Goal: Find contact information: Find contact information

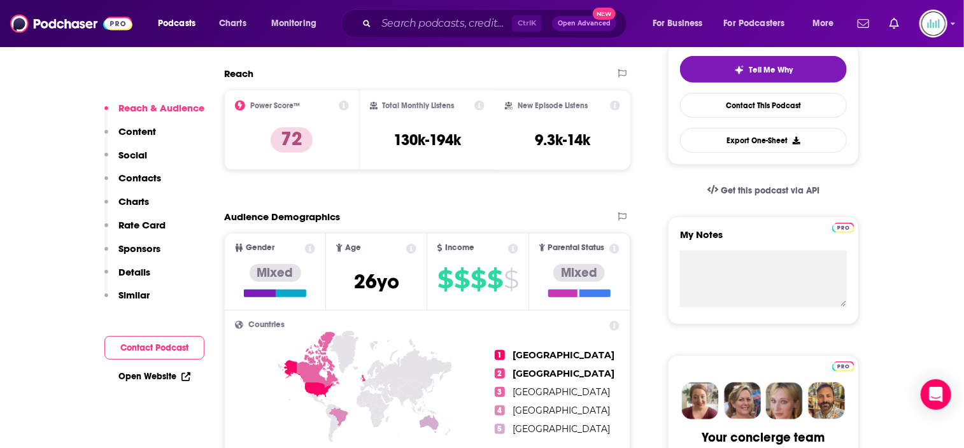
scroll to position [446, 0]
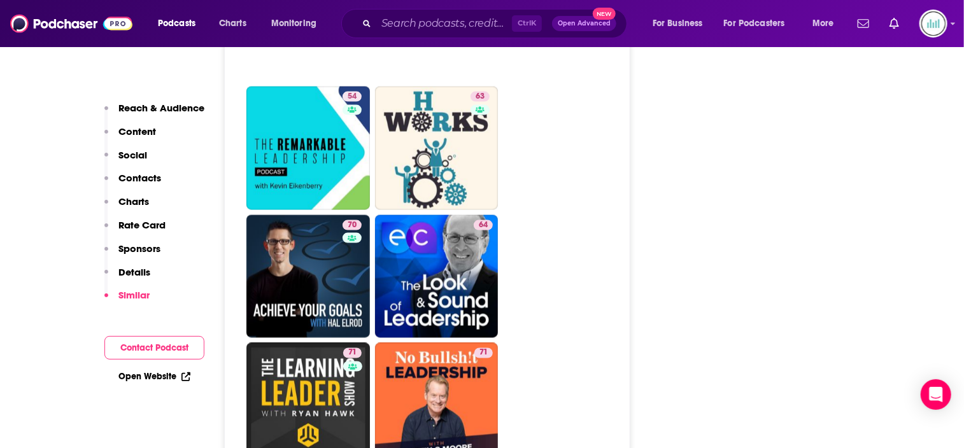
scroll to position [3312, 0]
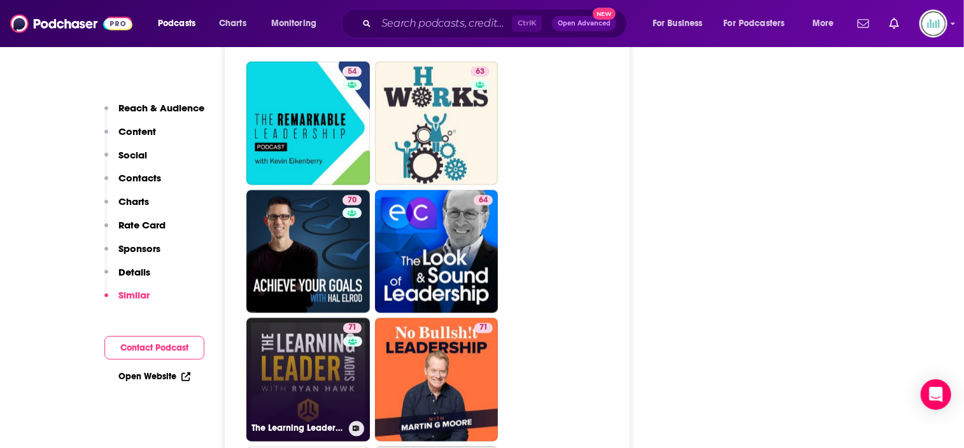
click at [338, 318] on link "71 The Learning Leader Show With Ryan Hawk" at bounding box center [308, 380] width 124 height 124
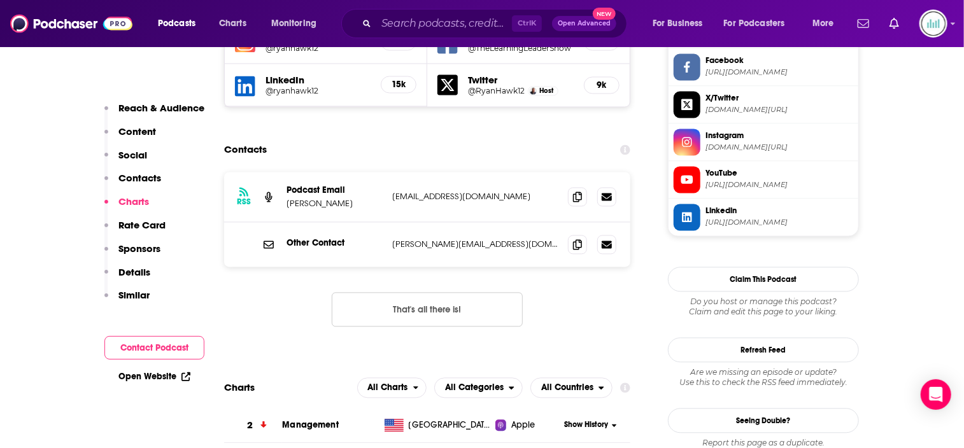
scroll to position [1210, 0]
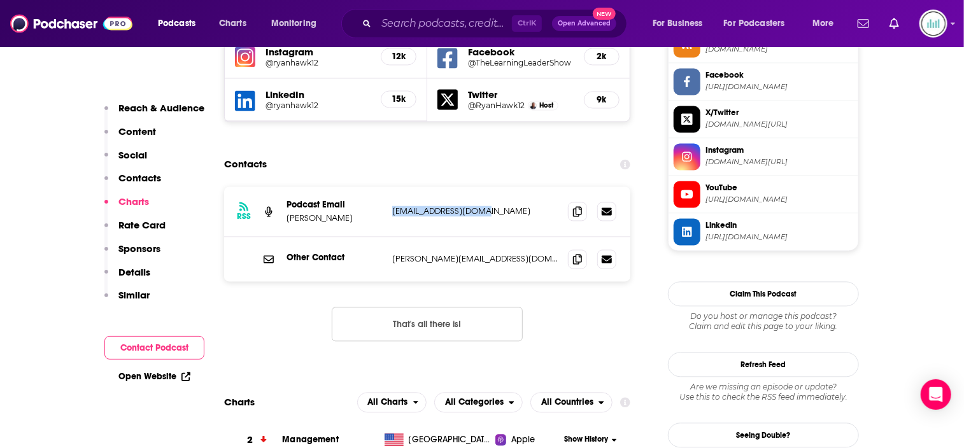
drag, startPoint x: 494, startPoint y: 134, endPoint x: 392, endPoint y: 141, distance: 102.1
click at [392, 187] on div "RSS Podcast Email Ryan Hawk ryanhawk12@gmail.com ryanhawk12@gmail.com" at bounding box center [427, 212] width 406 height 50
copy p "ryanhawk12@gmail.com"
drag, startPoint x: 497, startPoint y: 183, endPoint x: 391, endPoint y: 187, distance: 106.4
click at [391, 237] on div "Other Contact ryan@learningleader.com ryan@learningleader.com" at bounding box center [427, 259] width 406 height 45
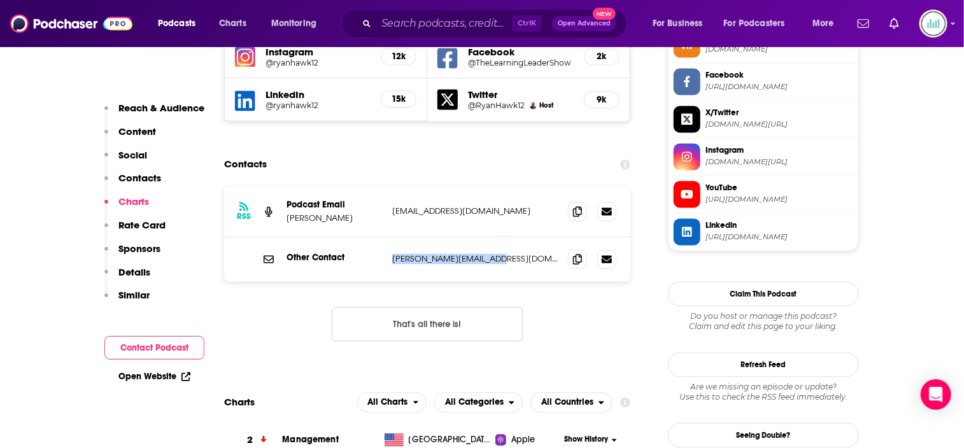
copy p "ryan@learningleader.com"
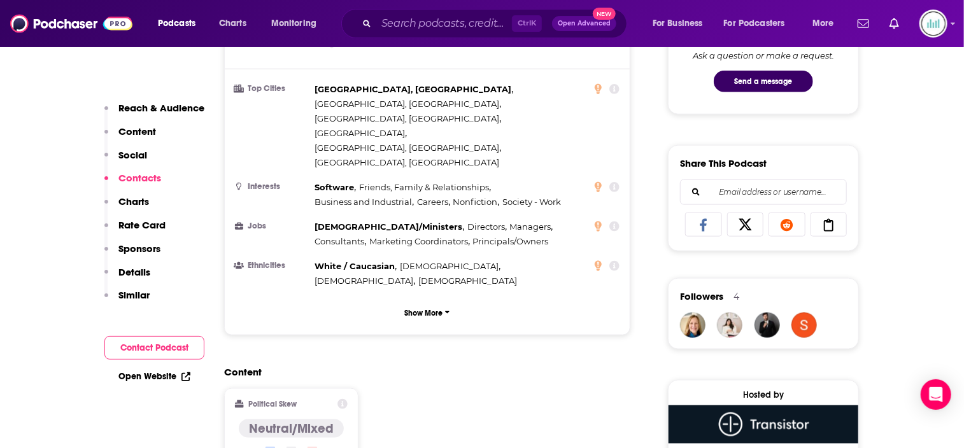
scroll to position [1083, 0]
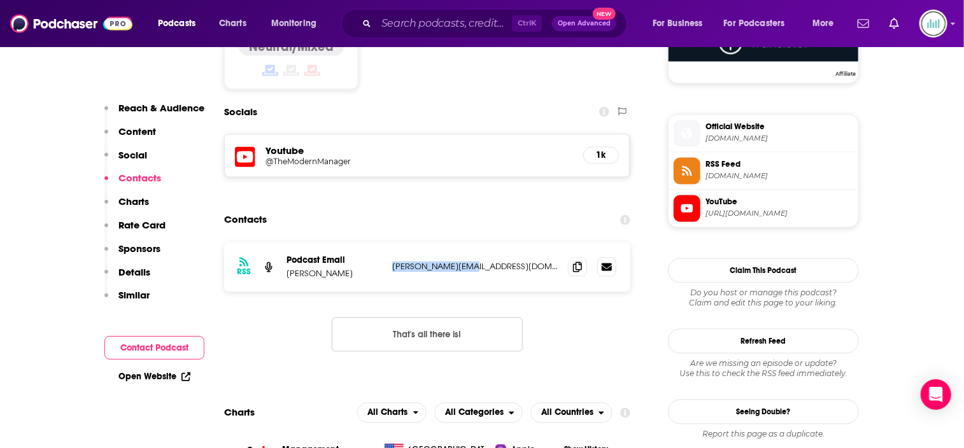
drag, startPoint x: 487, startPoint y: 187, endPoint x: 391, endPoint y: 193, distance: 96.4
click at [391, 243] on div "RSS Podcast Email Mamie Kanfer Stewart mamie@mamieks.com mamie@mamieks.com" at bounding box center [427, 268] width 406 height 50
copy p "mamie@mamieks.com"
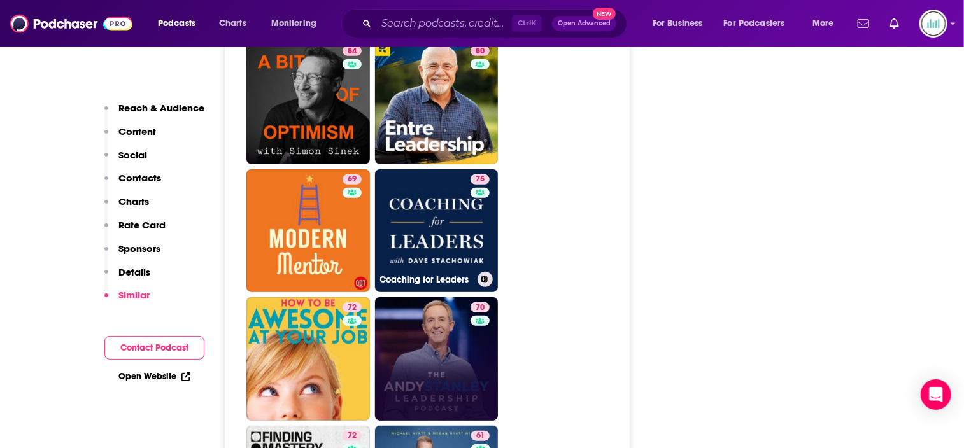
scroll to position [2802, 0]
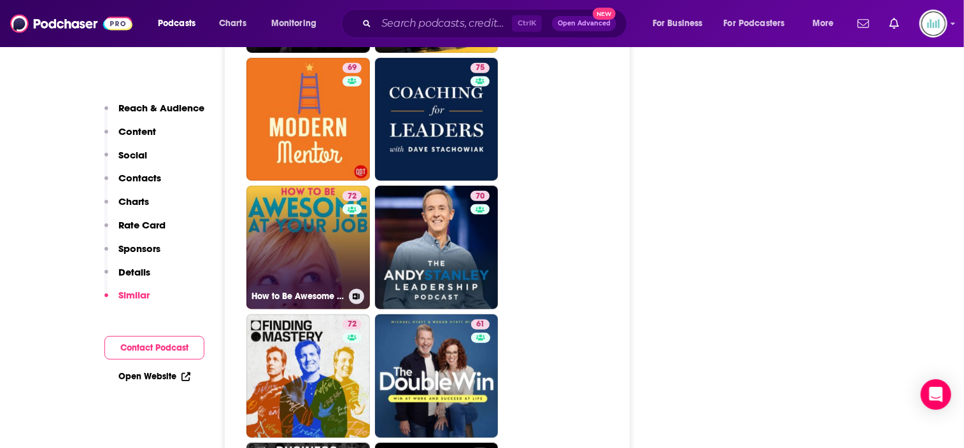
click at [331, 186] on link "72 How to Be Awesome at Your Job" at bounding box center [308, 248] width 124 height 124
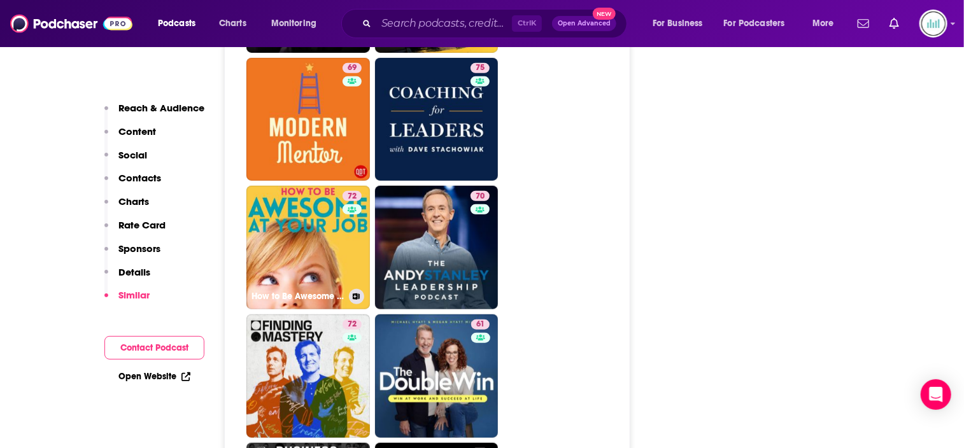
type input "https://www.podchaser.com/podcasts/how-to-be-awesome-at-your-job-63712"
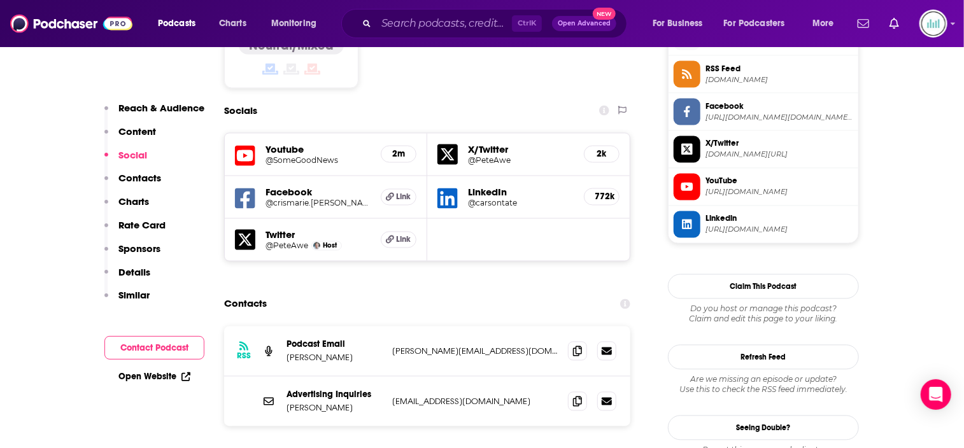
scroll to position [1146, 0]
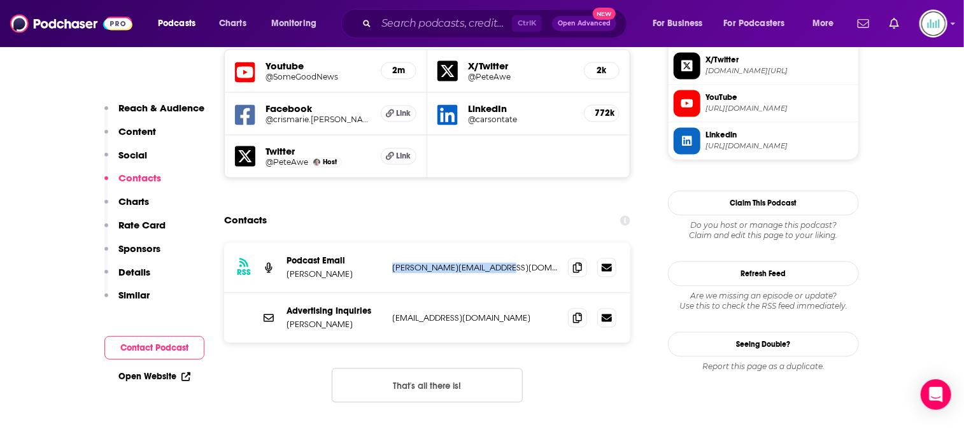
drag, startPoint x: 523, startPoint y: 212, endPoint x: 387, endPoint y: 212, distance: 135.7
click at [387, 243] on div "RSS Podcast Email Pete Mockaitis Pete@AwesomeAtYourJob.com Pete@AwesomeAtYourJo…" at bounding box center [427, 268] width 406 height 50
copy p "Pete@AwesomeAtYourJob.com"
click at [499, 313] on p "info@truenativemedia.com" at bounding box center [475, 318] width 166 height 11
drag, startPoint x: 502, startPoint y: 263, endPoint x: 388, endPoint y: 268, distance: 114.8
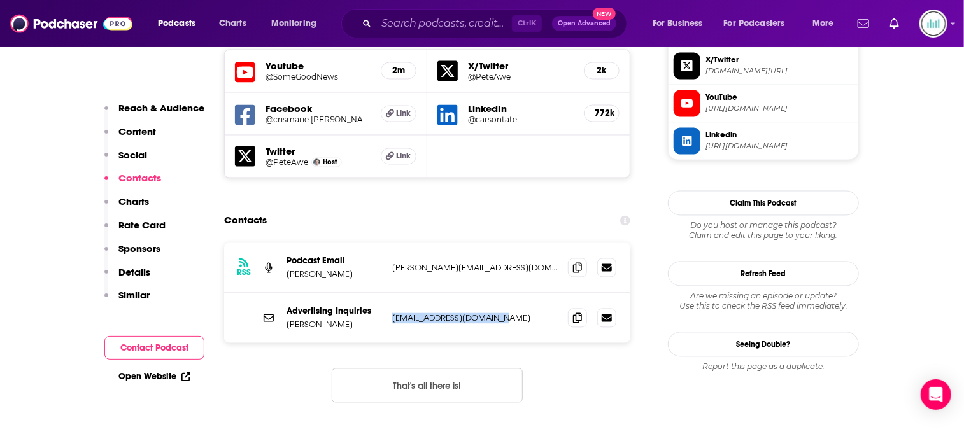
click at [388, 294] on div "Advertising Inquiries Heather Osgood info@truenativemedia.com info@truenativeme…" at bounding box center [427, 319] width 406 height 50
copy p "info@truenativemedia.com"
click at [387, 17] on input "Search podcasts, credits, & more..." at bounding box center [444, 23] width 136 height 20
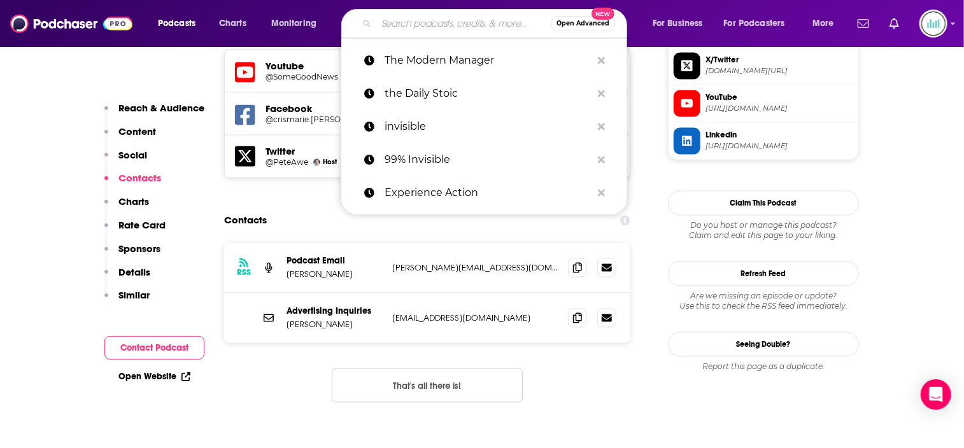
paste input "Coaching for Leaders"
type input "Coaching for Leaders"
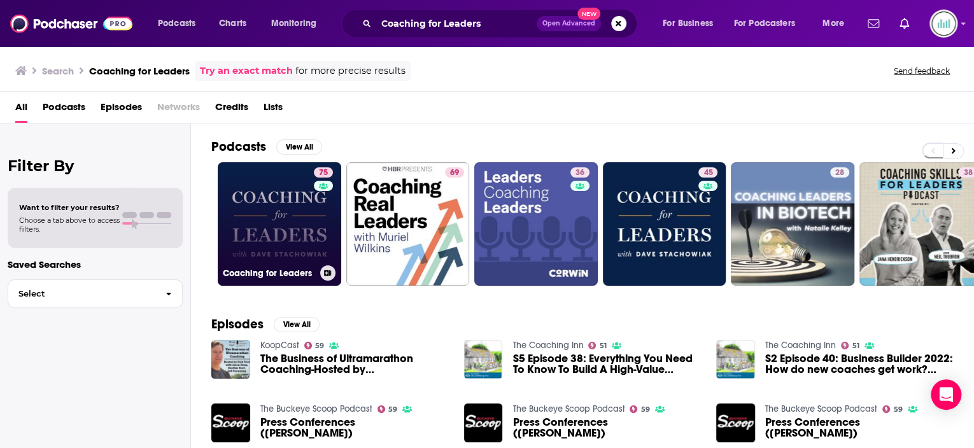
click at [287, 211] on link "75 Coaching for Leaders" at bounding box center [280, 224] width 124 height 124
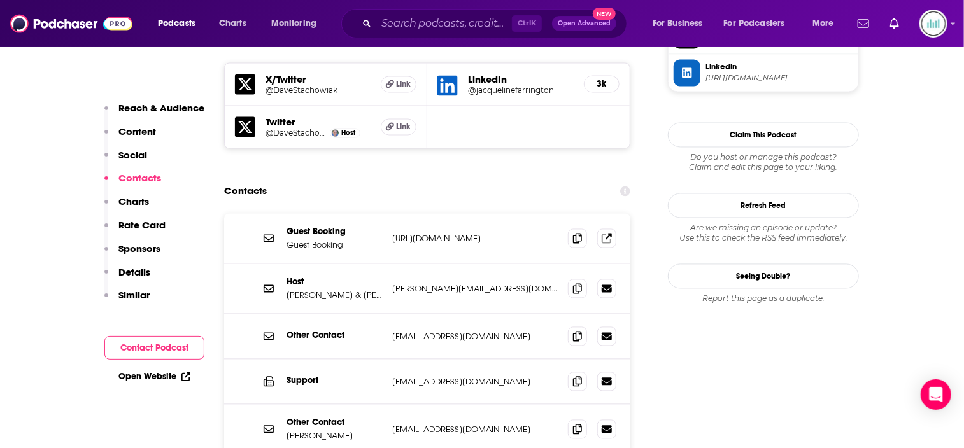
scroll to position [1146, 0]
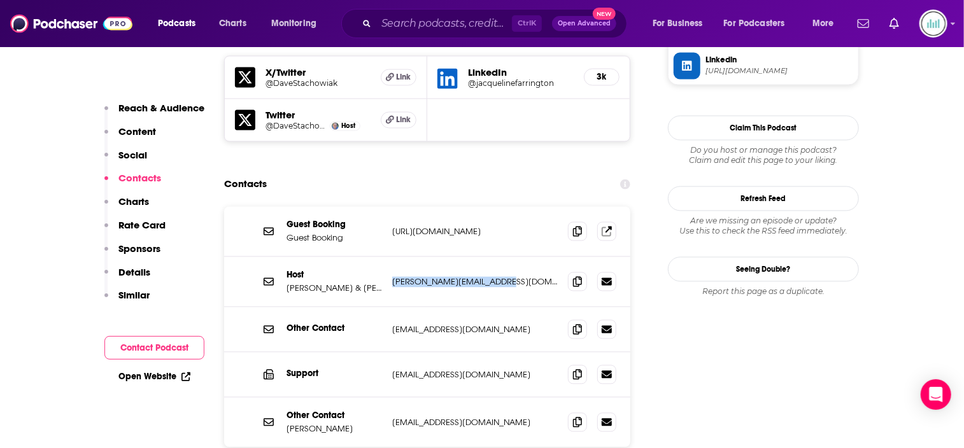
drag, startPoint x: 512, startPoint y: 218, endPoint x: 394, endPoint y: 222, distance: 117.9
click at [394, 277] on p "dave@innovatelearning.com" at bounding box center [475, 282] width 166 height 11
copy p "dave@innovatelearning.com"
click at [399, 22] on input "Search podcasts, credits, & more..." at bounding box center [444, 23] width 136 height 20
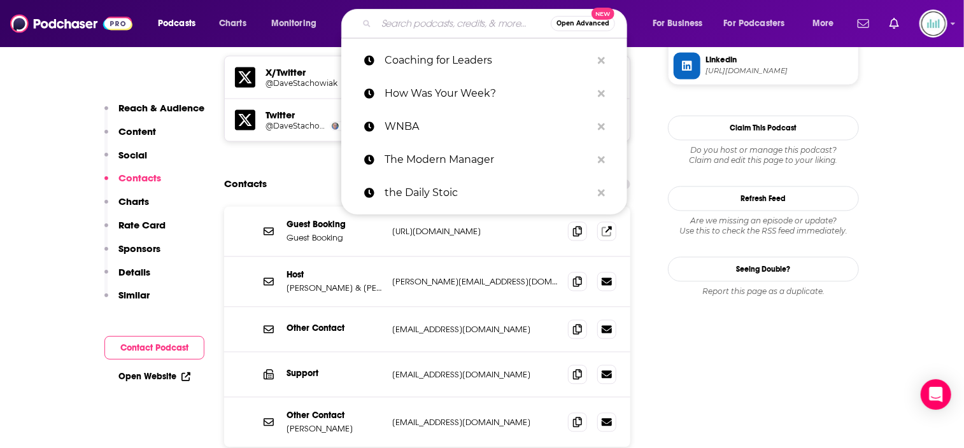
paste input "[PERSON_NAME]"
type input "[PERSON_NAME]"
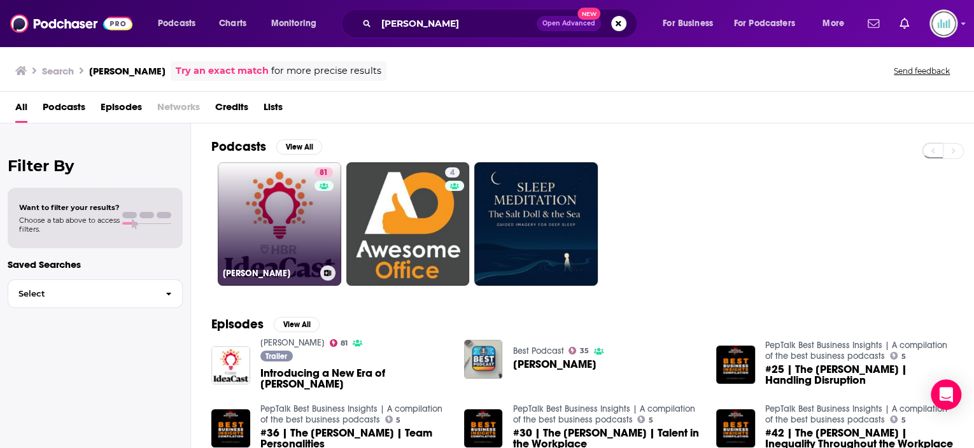
click at [290, 234] on link "81 HBR IdeaCast" at bounding box center [280, 224] width 124 height 124
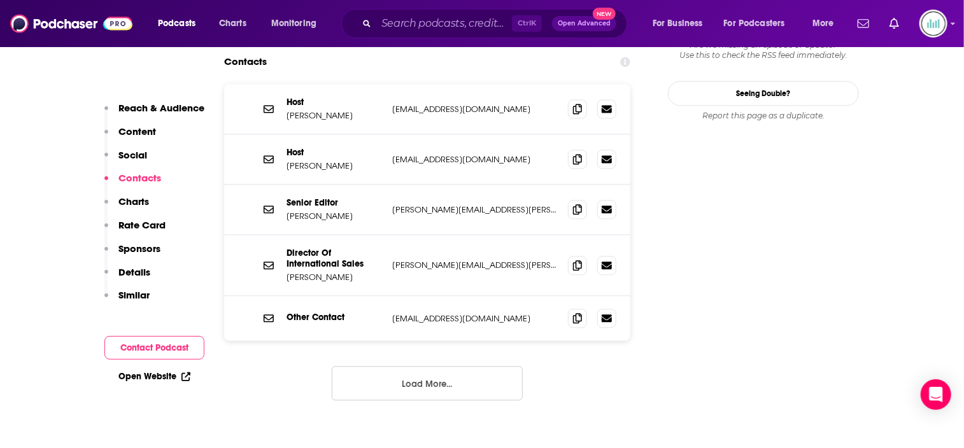
scroll to position [1337, 0]
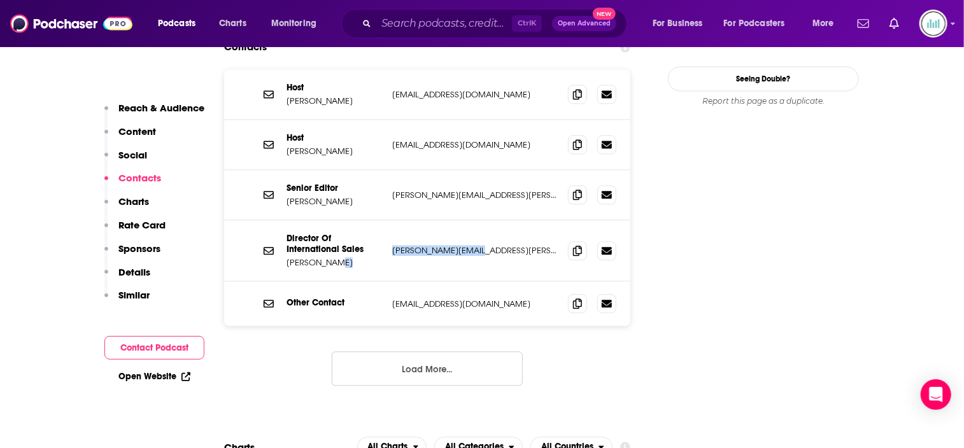
drag, startPoint x: 477, startPoint y: 170, endPoint x: 374, endPoint y: 172, distance: 103.2
click at [374, 220] on div "Director Of International Sales Jon Shipley jon.shipley@hbr.org jon.shipley@hbr…" at bounding box center [427, 250] width 406 height 61
click at [387, 25] on input "Search podcasts, credits, & more..." at bounding box center [444, 23] width 136 height 20
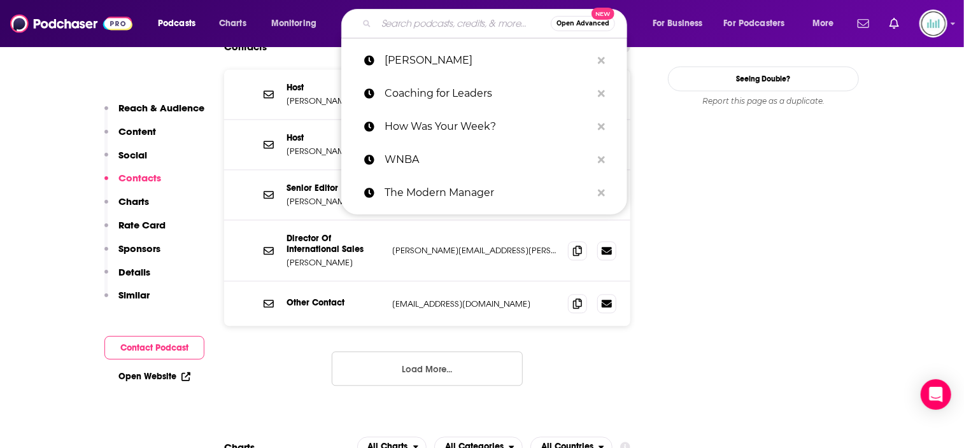
paste input "The Look & Sound of Leadership"
type input "The Look & Sound of Leadership"
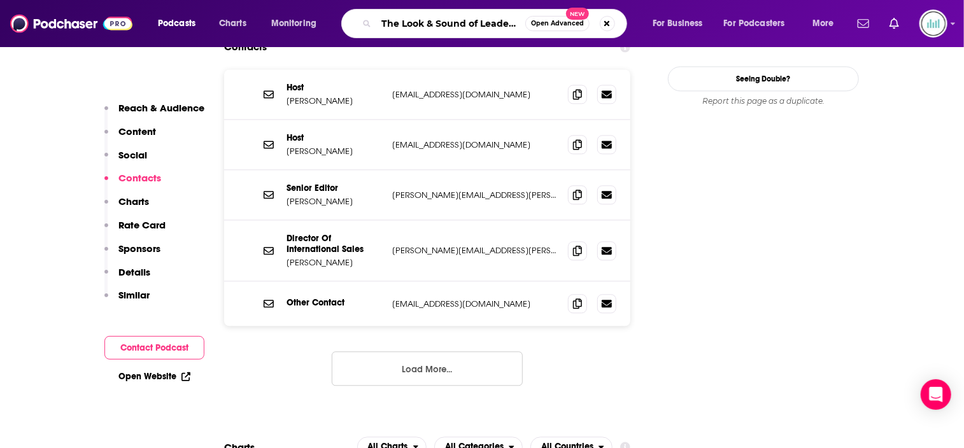
scroll to position [0, 12]
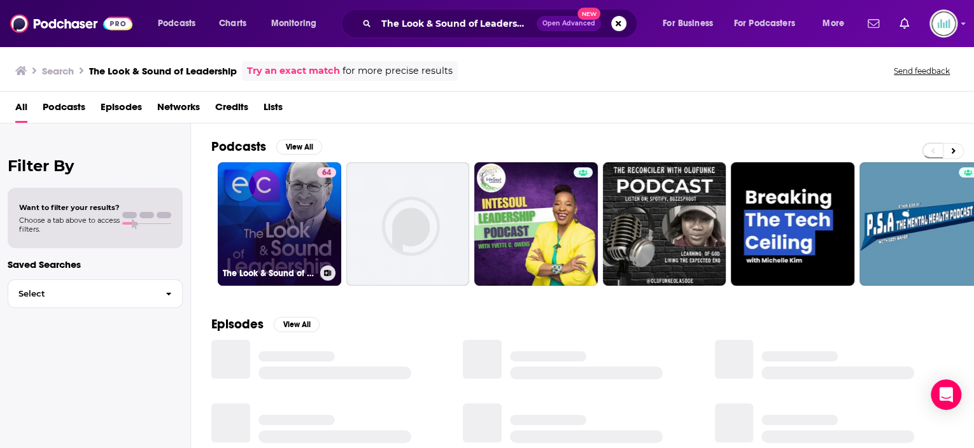
click at [306, 224] on link "64 The Look & Sound of Leadership" at bounding box center [280, 224] width 124 height 124
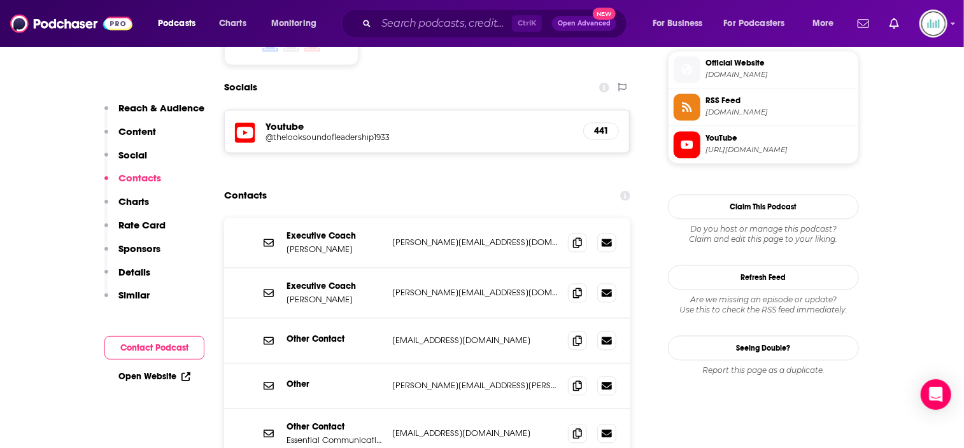
scroll to position [1146, 0]
drag, startPoint x: 504, startPoint y: 191, endPoint x: 380, endPoint y: 193, distance: 124.2
click at [0, 0] on div "Executive Coach Tom Courtney tom@essentialcomm.com tom@essentialcomm.com" at bounding box center [0, 0] width 0 height 0
copy div "tom@essentialcomm.com"
click at [582, 283] on span at bounding box center [577, 292] width 19 height 19
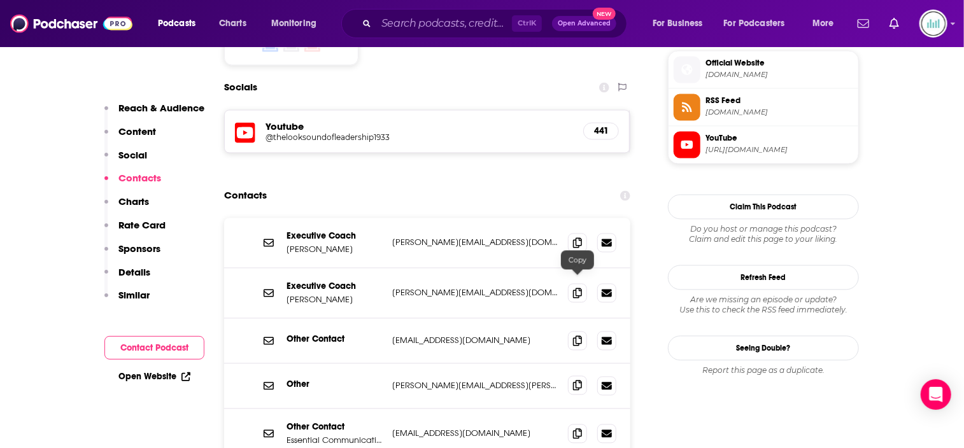
click at [585, 376] on span at bounding box center [577, 385] width 19 height 19
click at [394, 24] on input "Search podcasts, credits, & more..." at bounding box center [444, 23] width 136 height 20
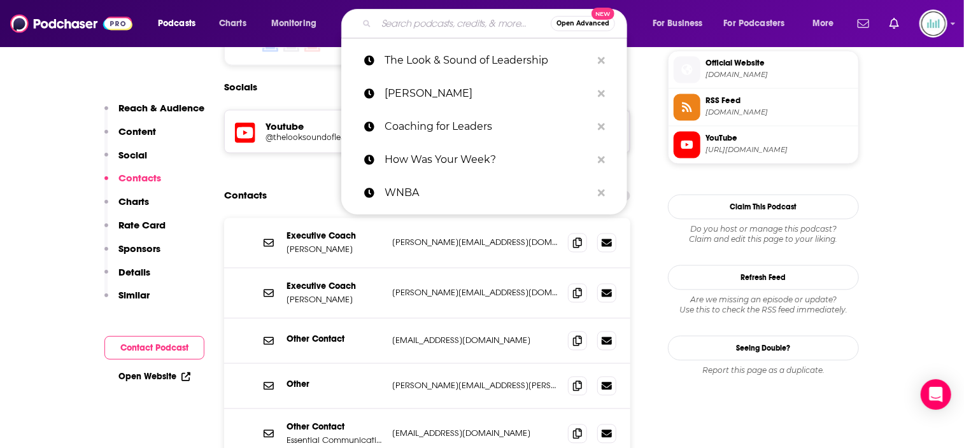
paste input "Tech Talks Daily"
type input "Tech Talks Daily"
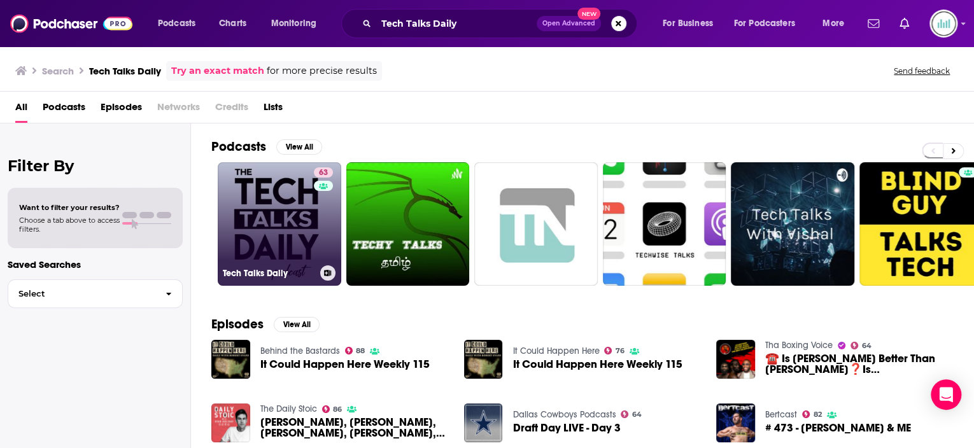
click at [250, 218] on link "63 Tech Talks Daily" at bounding box center [280, 224] width 124 height 124
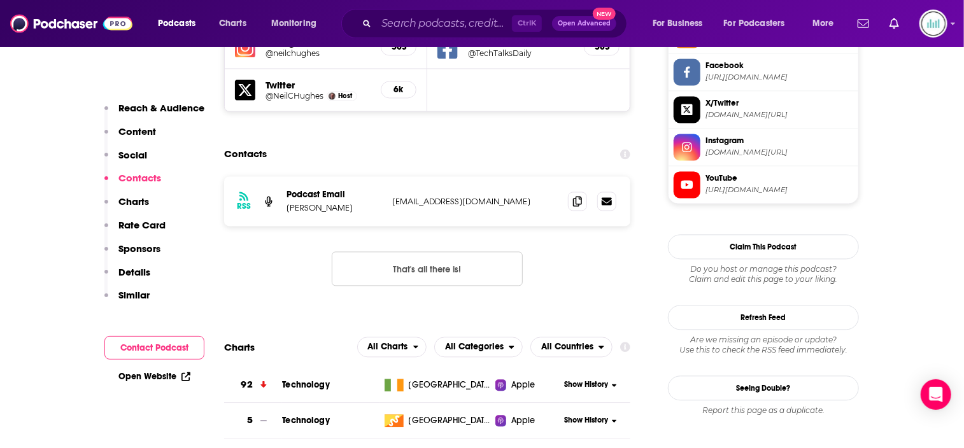
scroll to position [1274, 0]
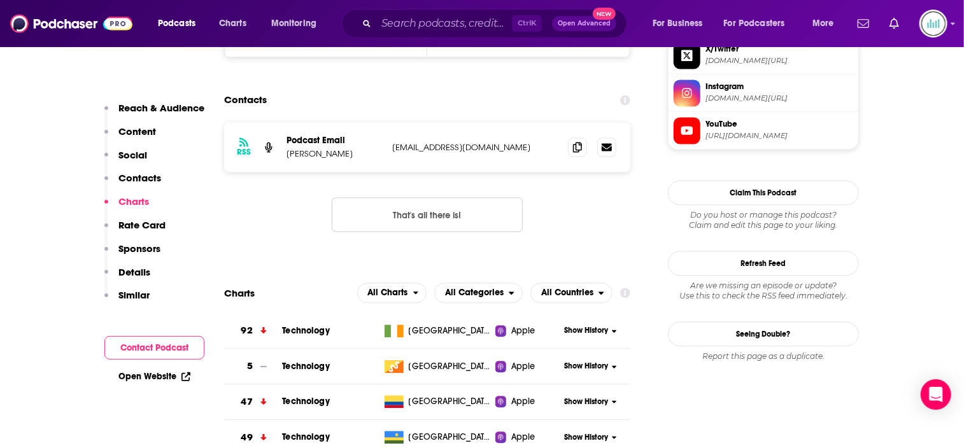
drag, startPoint x: 511, startPoint y: 82, endPoint x: 386, endPoint y: 92, distance: 125.3
click at [386, 122] on div "RSS Podcast Email Neil C. Hughes techblogwriter@outlook.com techblogwriter@outl…" at bounding box center [427, 147] width 406 height 50
copy div "techblogwriter@outlook.com"
drag, startPoint x: 582, startPoint y: 85, endPoint x: 675, endPoint y: 85, distance: 93.0
click at [582, 138] on span at bounding box center [577, 147] width 19 height 19
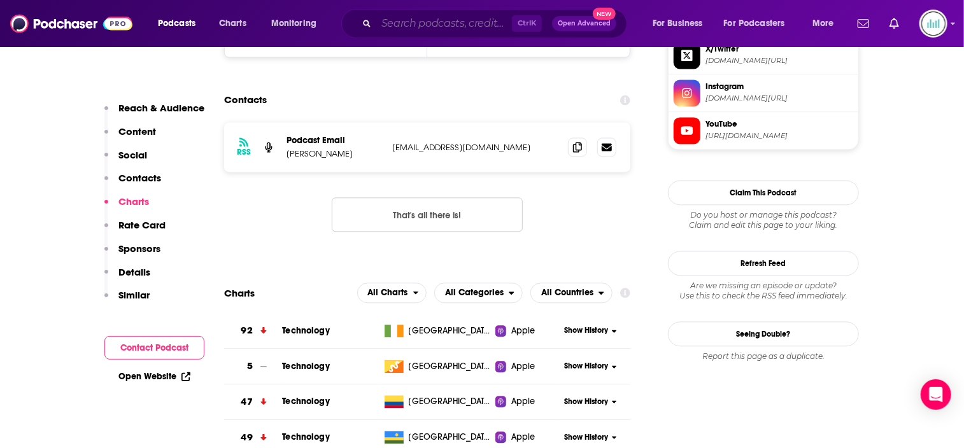
click at [402, 22] on input "Search podcasts, credits, & more..." at bounding box center [444, 23] width 136 height 20
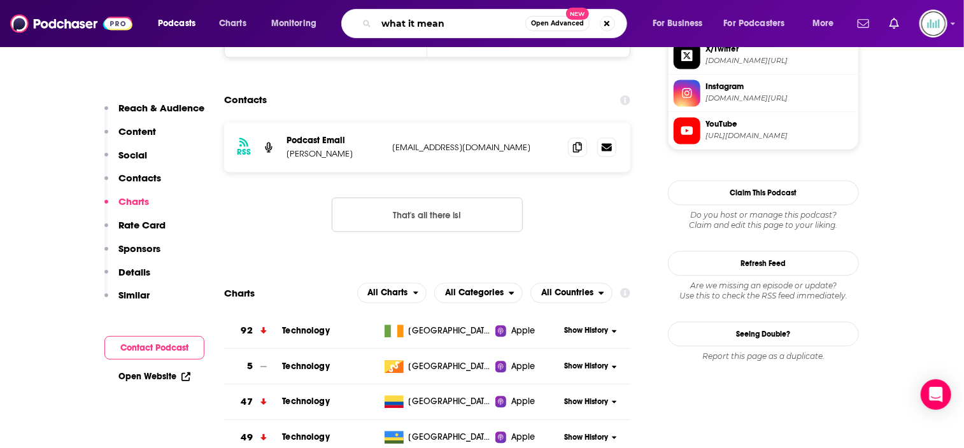
type input "what it means"
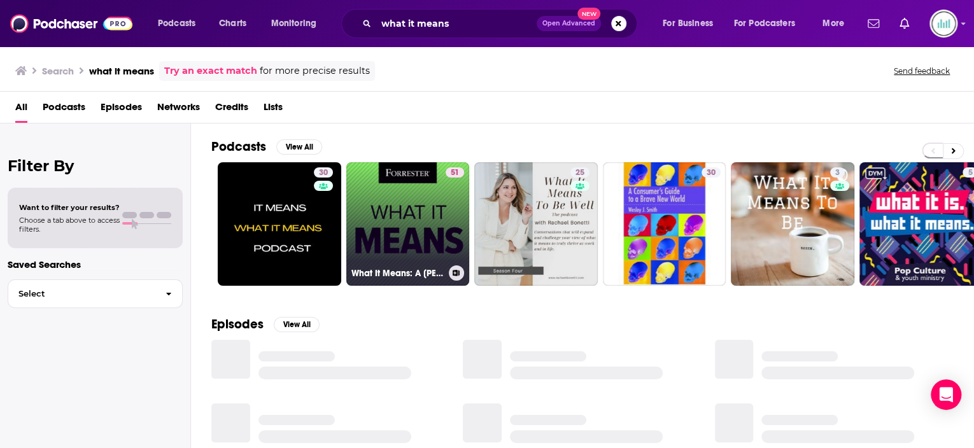
click at [396, 217] on link "51 What It Means: A Forrester Podcast" at bounding box center [408, 224] width 124 height 124
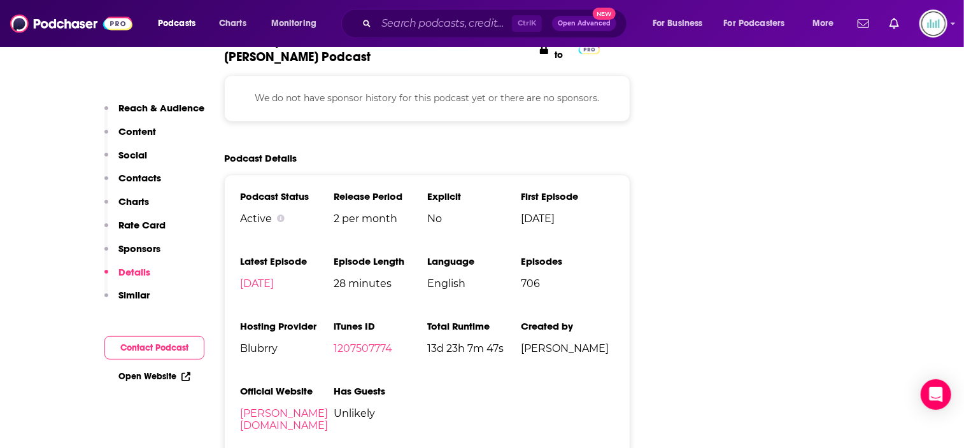
scroll to position [1911, 0]
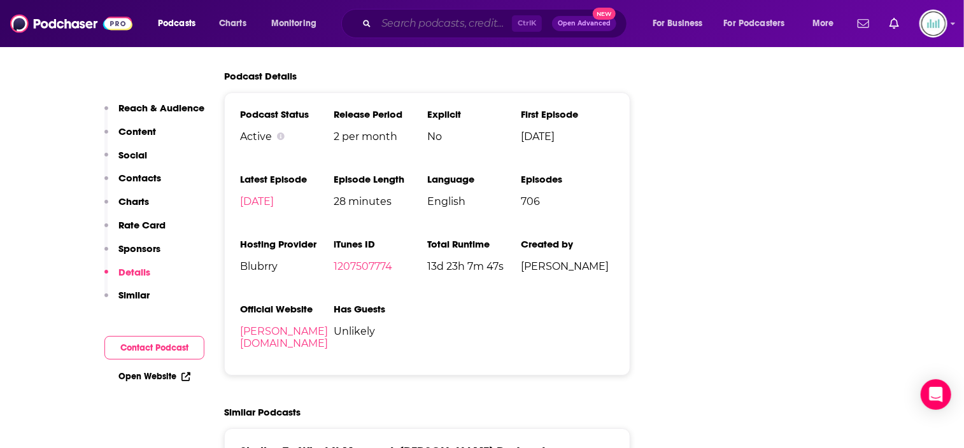
click at [391, 25] on input "Search podcasts, credits, & more..." at bounding box center [444, 23] width 136 height 20
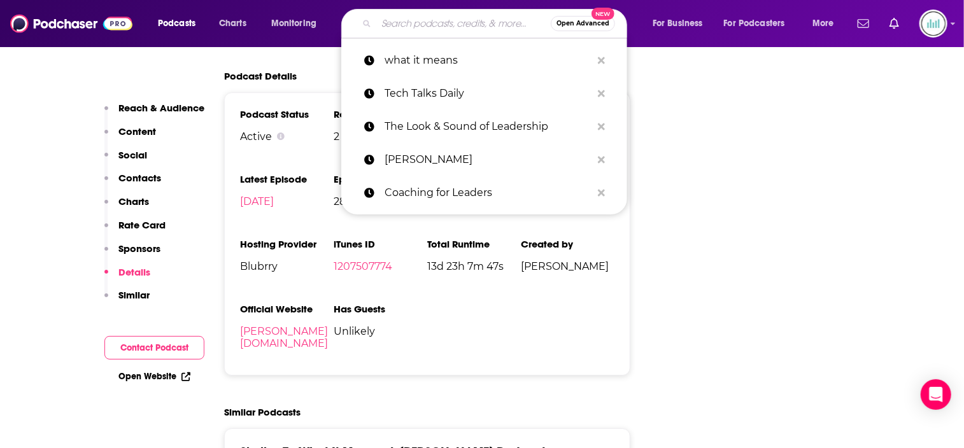
paste input "Unf*cking Your CX"
type input "Unf*cking Your CX"
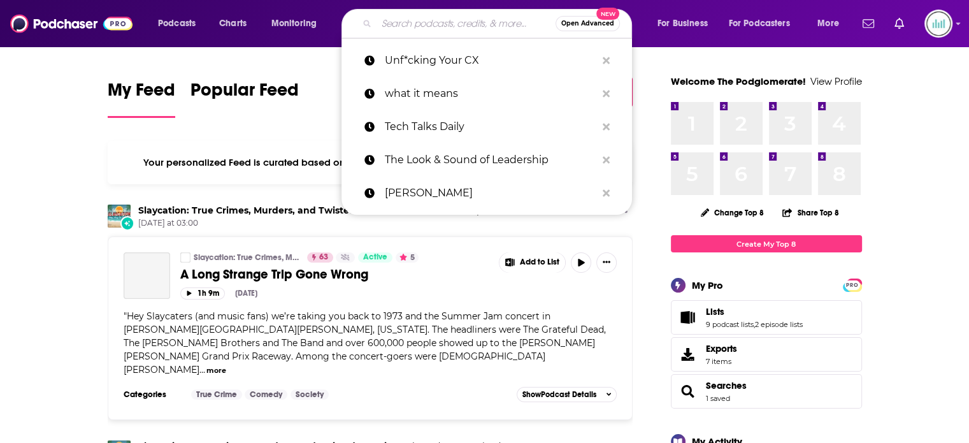
click at [429, 25] on input "Search podcasts, credits, & more..." at bounding box center [465, 23] width 179 height 20
paste input "The CX Leader Podcast"
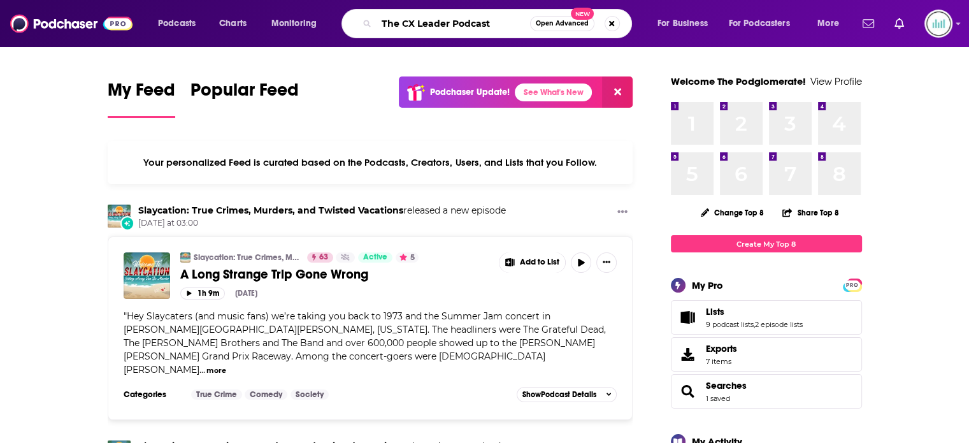
type input "The CX Leader Podcast"
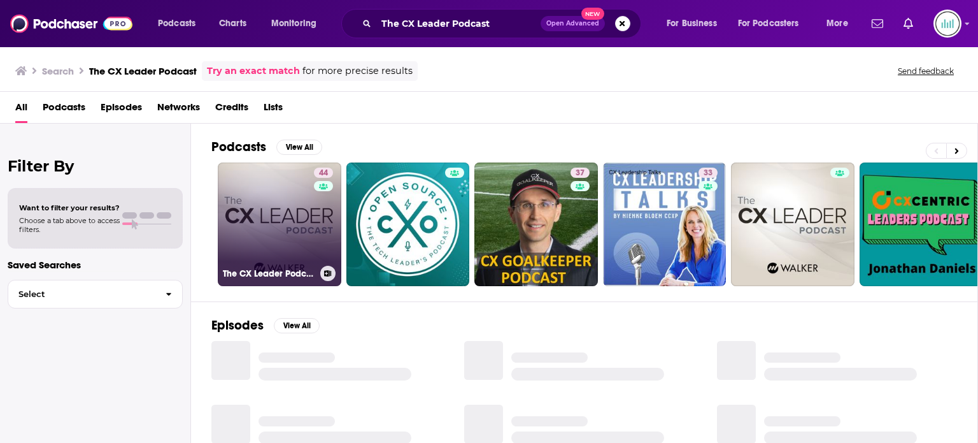
click at [267, 218] on link "44 The CX Leader Podcast | A resource for customer experience leaders" at bounding box center [280, 224] width 124 height 124
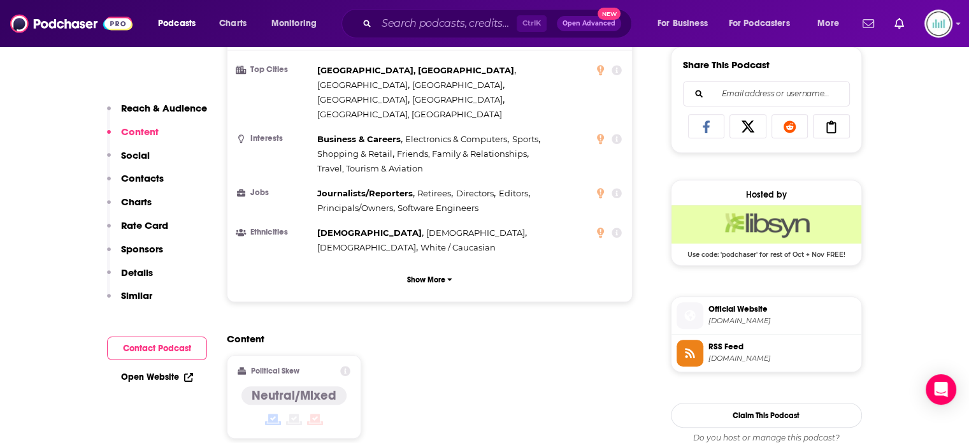
scroll to position [1146, 0]
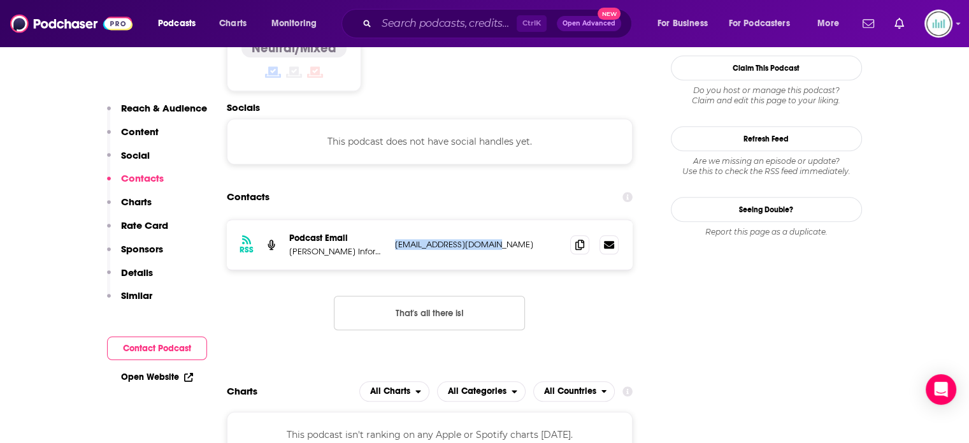
drag, startPoint x: 492, startPoint y: 197, endPoint x: 396, endPoint y: 203, distance: 97.0
click at [396, 220] on div "RSS Podcast Email [PERSON_NAME] Information [EMAIL_ADDRESS][DOMAIN_NAME] [EMAIL…" at bounding box center [430, 245] width 406 height 50
copy p "[EMAIL_ADDRESS][DOMAIN_NAME]"
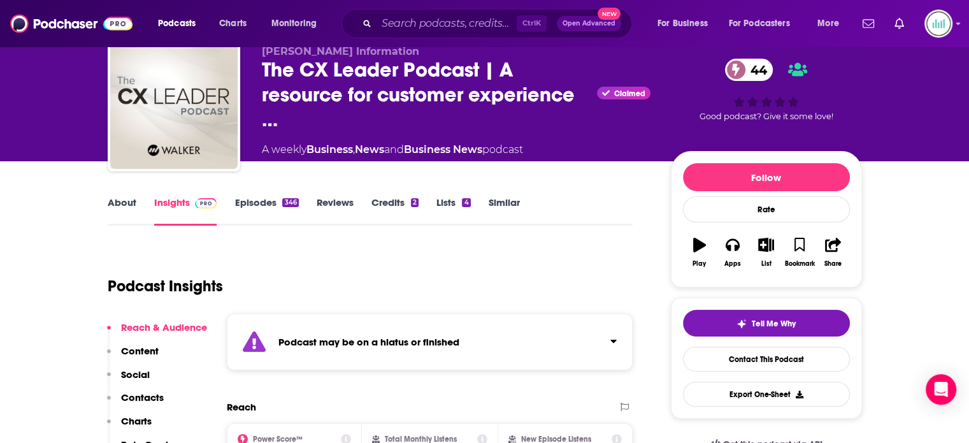
scroll to position [0, 0]
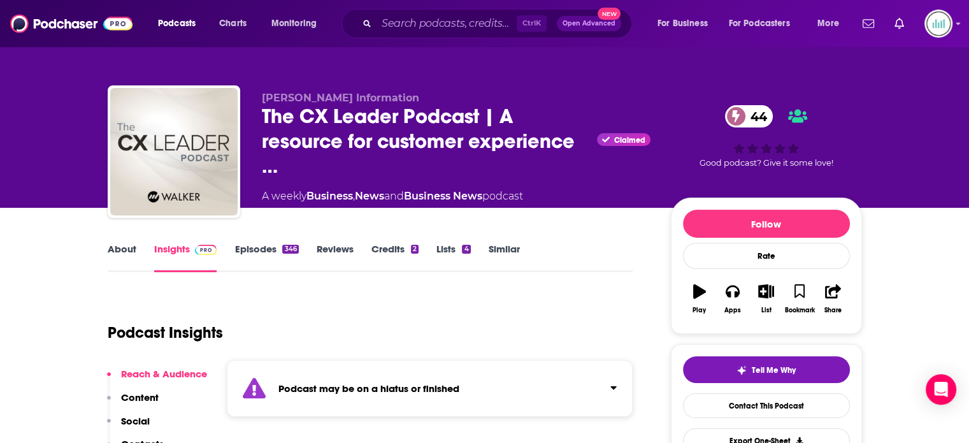
click at [123, 252] on link "About" at bounding box center [122, 257] width 29 height 29
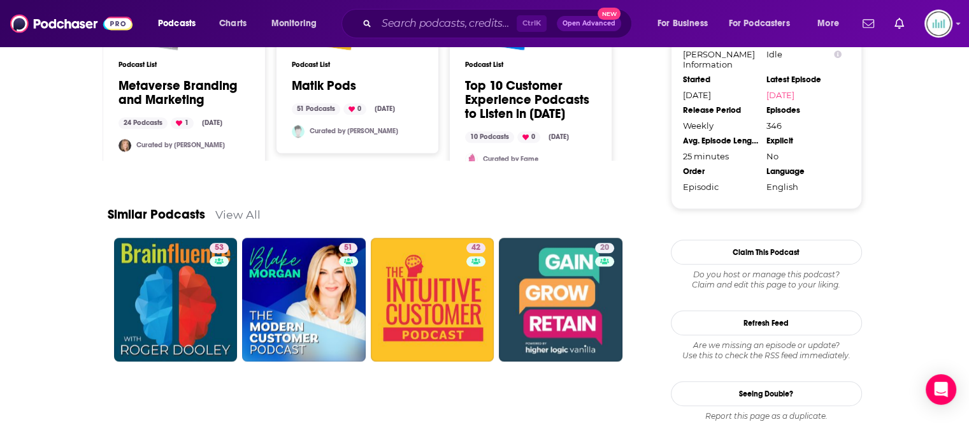
scroll to position [1210, 0]
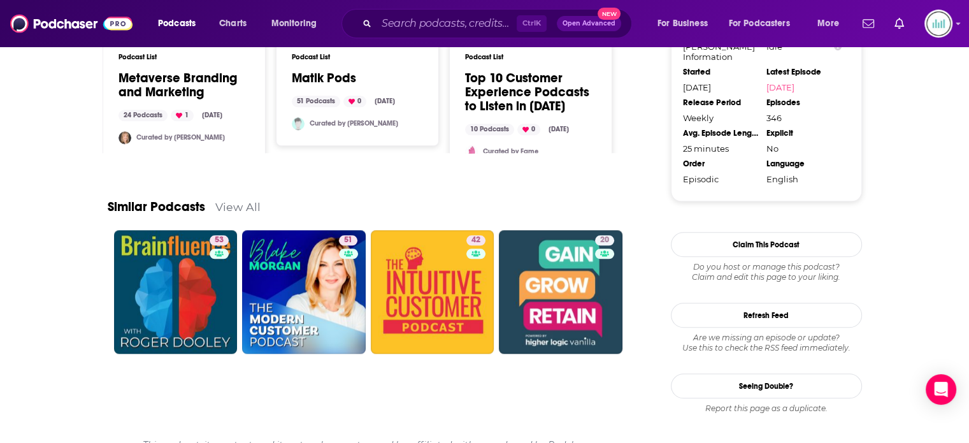
click at [234, 201] on link "View All" at bounding box center [237, 206] width 45 height 13
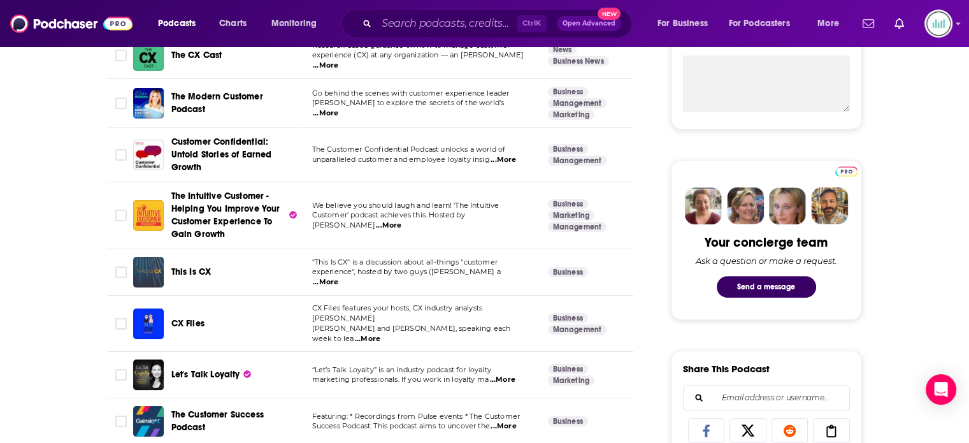
scroll to position [304, 0]
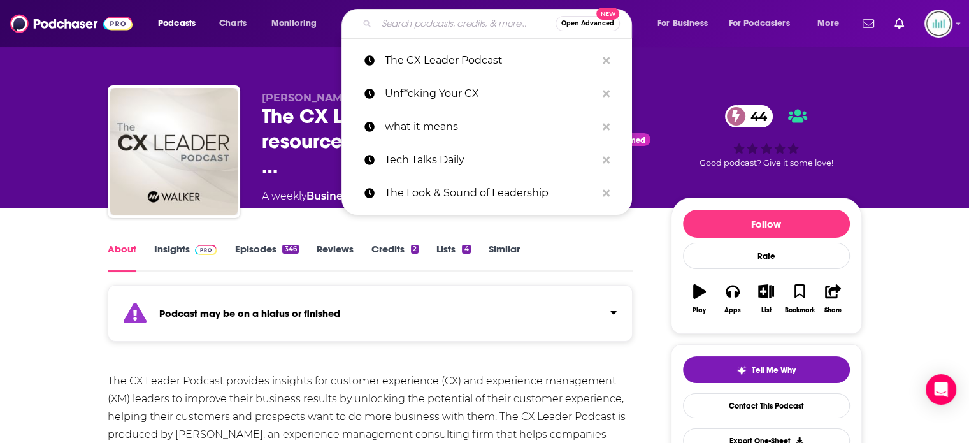
click at [423, 26] on input "Search podcasts, credits, & more..." at bounding box center [465, 23] width 179 height 20
paste input "The Customer Experience Podcast"
type input "The Customer Experience Podcast"
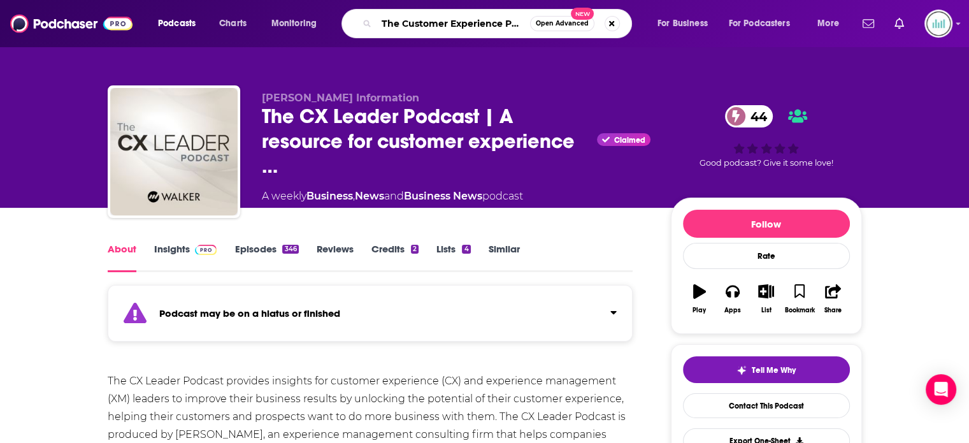
scroll to position [0, 18]
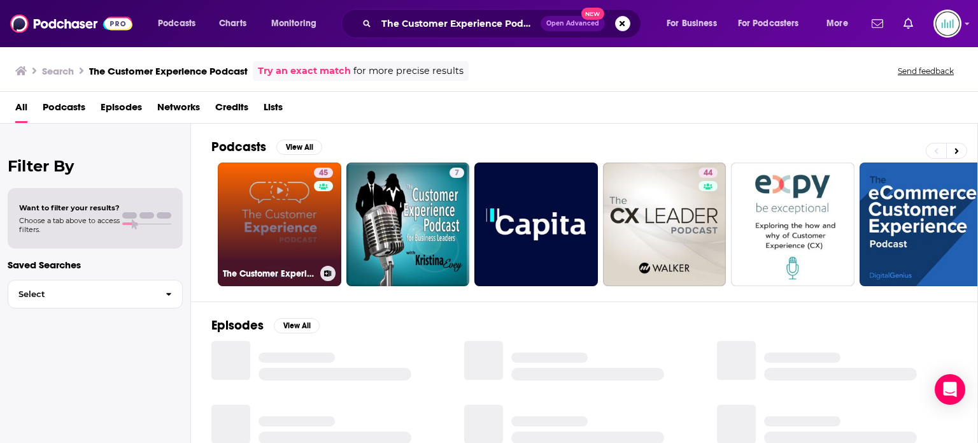
click at [275, 221] on link "45 The Customer Experience Podcast" at bounding box center [280, 224] width 124 height 124
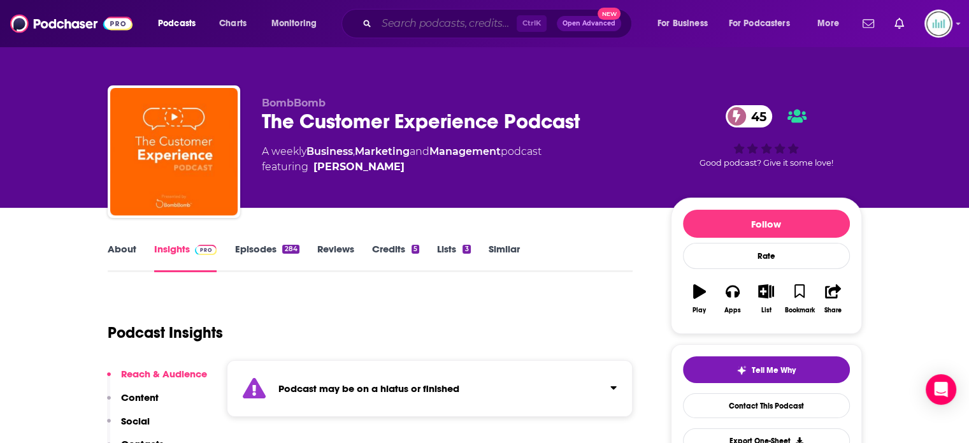
click at [417, 25] on input "Search podcasts, credits, & more..." at bounding box center [446, 23] width 140 height 20
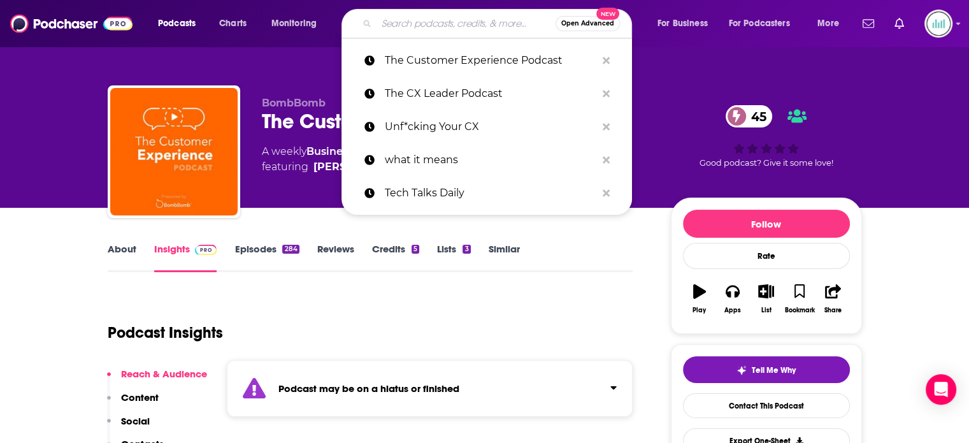
paste input "Marketplace Tech"
type input "Marketplace Tech"
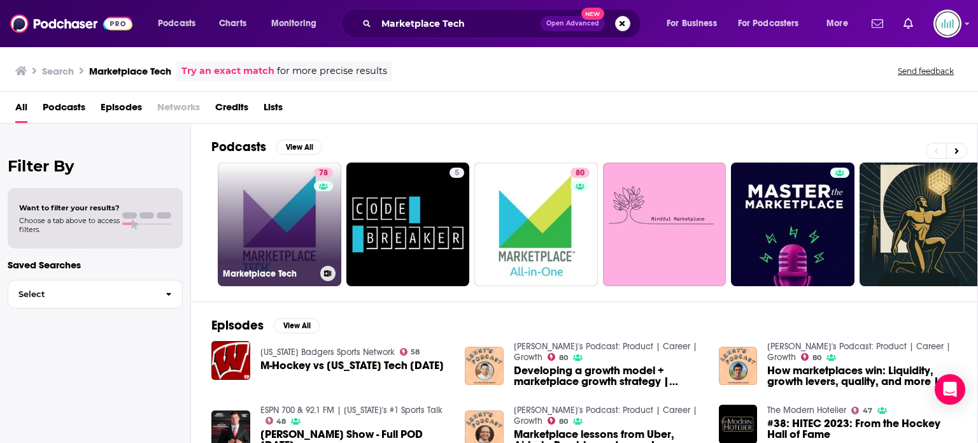
click at [266, 240] on link "78 Marketplace Tech" at bounding box center [280, 224] width 124 height 124
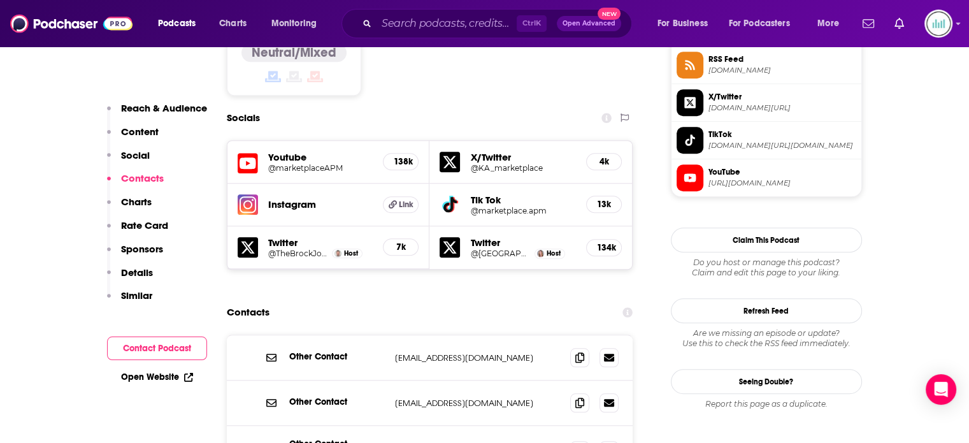
scroll to position [1210, 0]
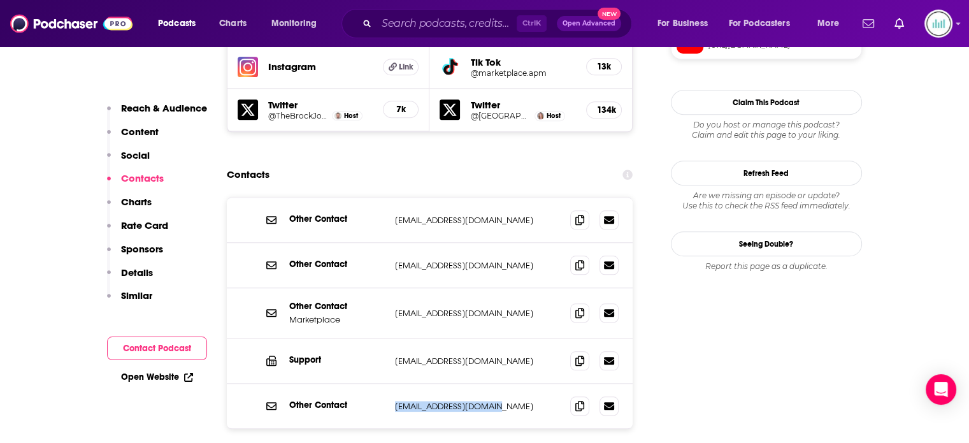
drag, startPoint x: 510, startPoint y: 319, endPoint x: 374, endPoint y: 319, distance: 135.0
click at [0, 0] on div "Other Contact [EMAIL_ADDRESS][DOMAIN_NAME] [EMAIL_ADDRESS][DOMAIN_NAME]" at bounding box center [0, 0] width 0 height 0
copy div "[EMAIL_ADDRESS][DOMAIN_NAME]"
click at [581, 400] on icon at bounding box center [579, 405] width 9 height 10
click at [455, 23] on input "Search podcasts, credits, & more..." at bounding box center [446, 23] width 140 height 20
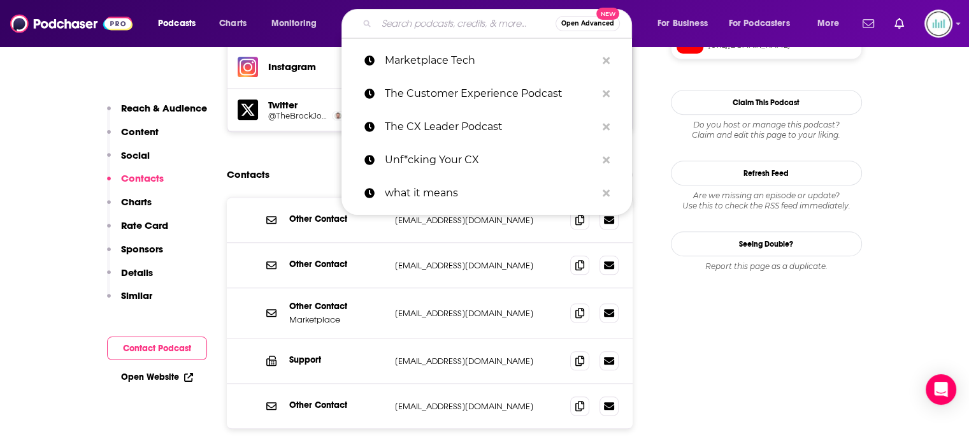
paste input "CX Files"
type input "CX Files"
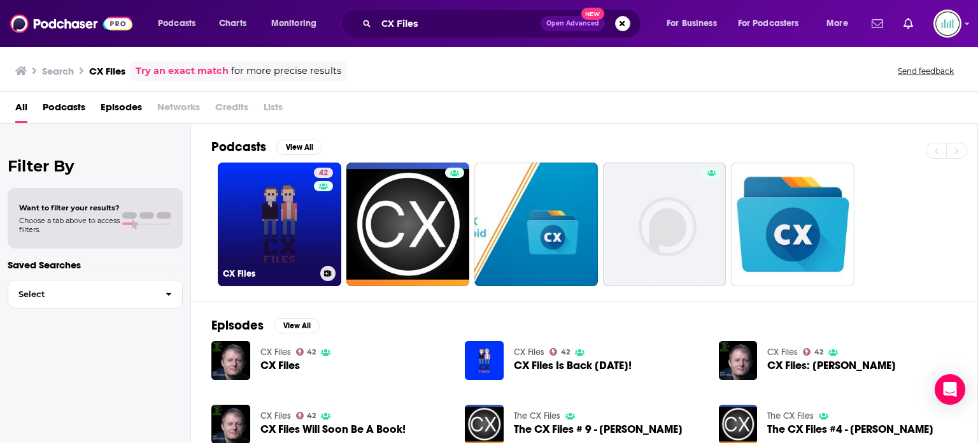
click at [280, 237] on link "42 CX Files" at bounding box center [280, 224] width 124 height 124
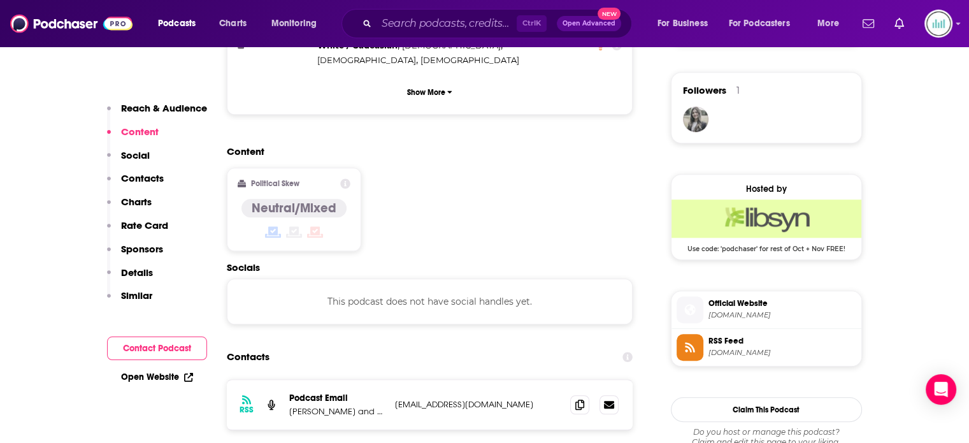
scroll to position [1083, 0]
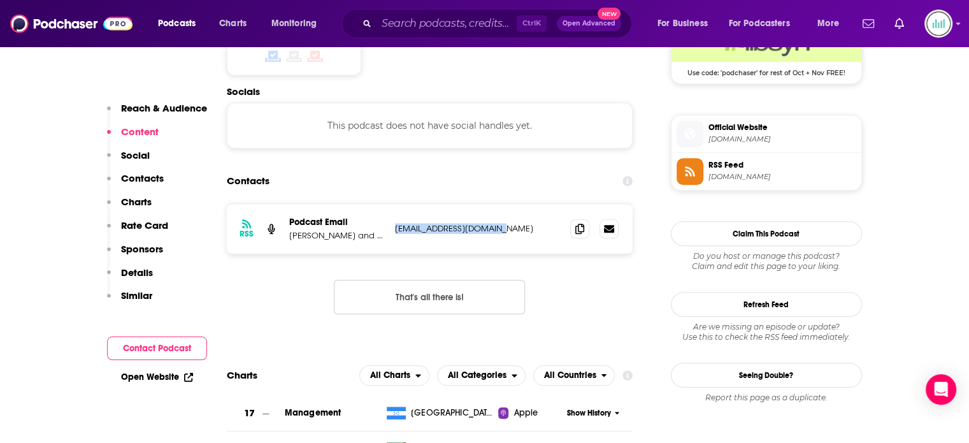
drag, startPoint x: 496, startPoint y: 164, endPoint x: 369, endPoint y: 167, distance: 126.8
click at [0, 0] on div "Podcast Email [PERSON_NAME] and [PERSON_NAME] [EMAIL_ADDRESS][DOMAIN_NAME] [EMA…" at bounding box center [0, 0] width 0 height 0
click at [483, 223] on p "[EMAIL_ADDRESS][DOMAIN_NAME]" at bounding box center [478, 228] width 166 height 11
drag, startPoint x: 500, startPoint y: 166, endPoint x: 395, endPoint y: 171, distance: 105.2
click at [395, 204] on div "RSS Podcast Email [PERSON_NAME] and [PERSON_NAME] [EMAIL_ADDRESS][DOMAIN_NAME] …" at bounding box center [430, 229] width 406 height 50
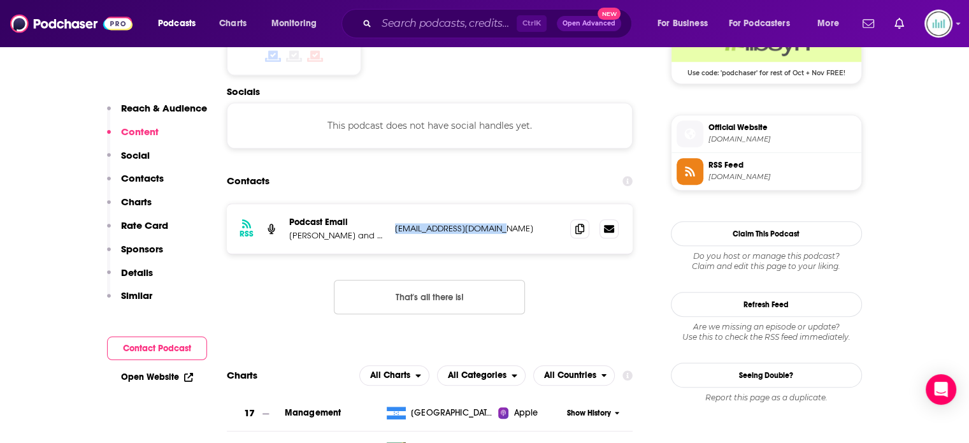
copy p "[EMAIL_ADDRESS][DOMAIN_NAME]"
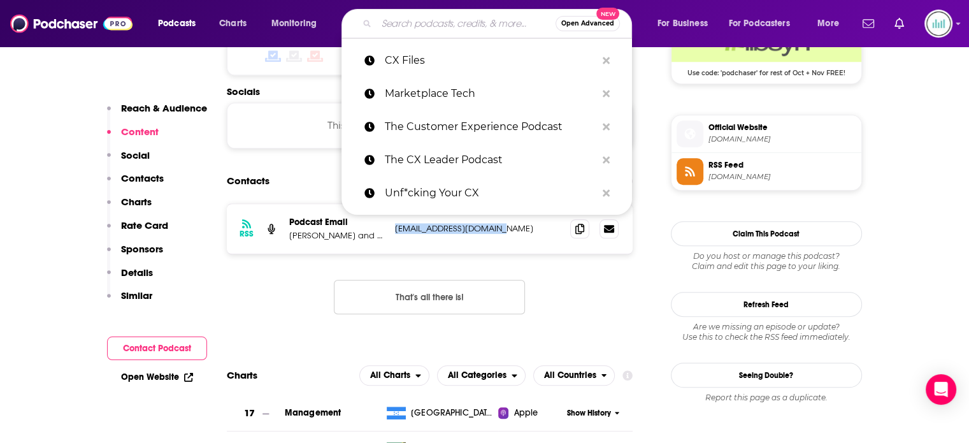
click at [461, 25] on input "Search podcasts, credits, & more..." at bounding box center [465, 23] width 179 height 20
paste input "CX Insider"
type input "CX Insider"
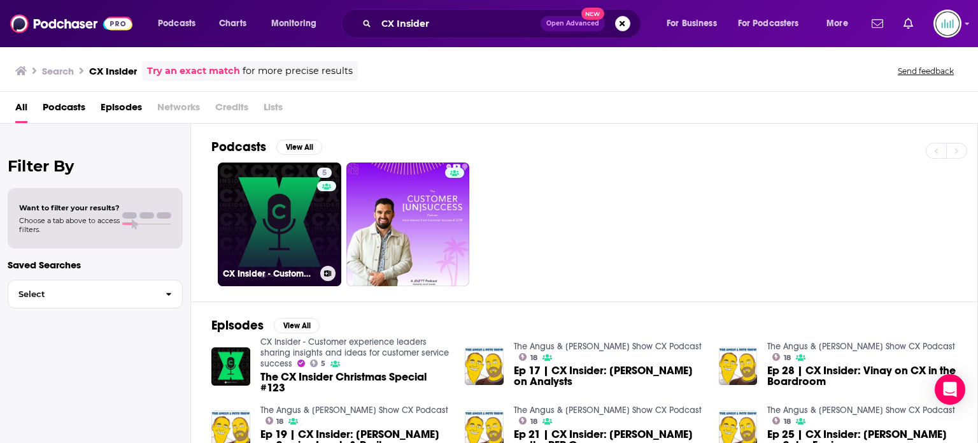
click at [290, 225] on link "5 CX Insider - Customer experience leaders sharing insights and ideas for custo…" at bounding box center [280, 224] width 124 height 124
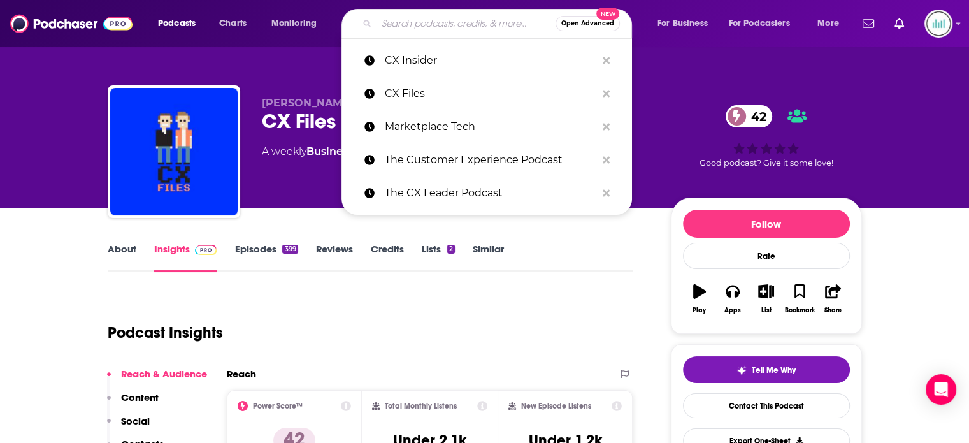
click at [405, 25] on input "Search podcasts, credits, & more..." at bounding box center [465, 23] width 179 height 20
paste input "Engati CX Podcast"
type input "Engati CX Podcast"
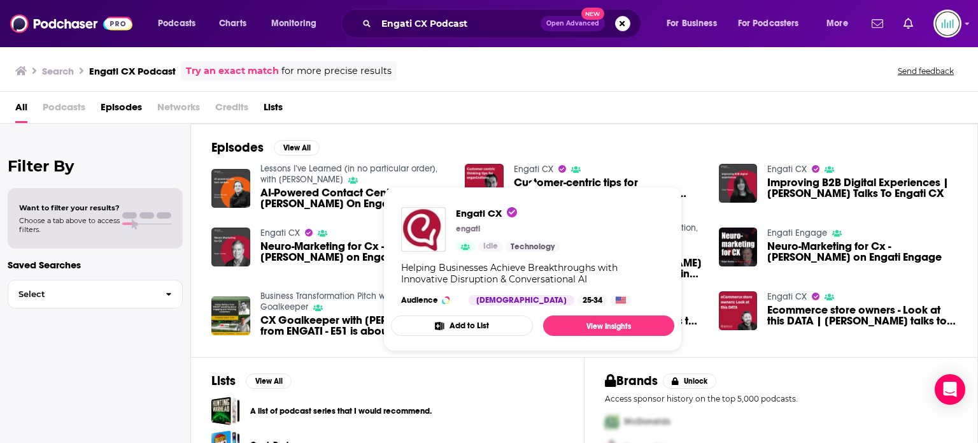
click at [534, 167] on link "Engati CX" at bounding box center [533, 169] width 39 height 11
